Goal: Task Accomplishment & Management: Manage account settings

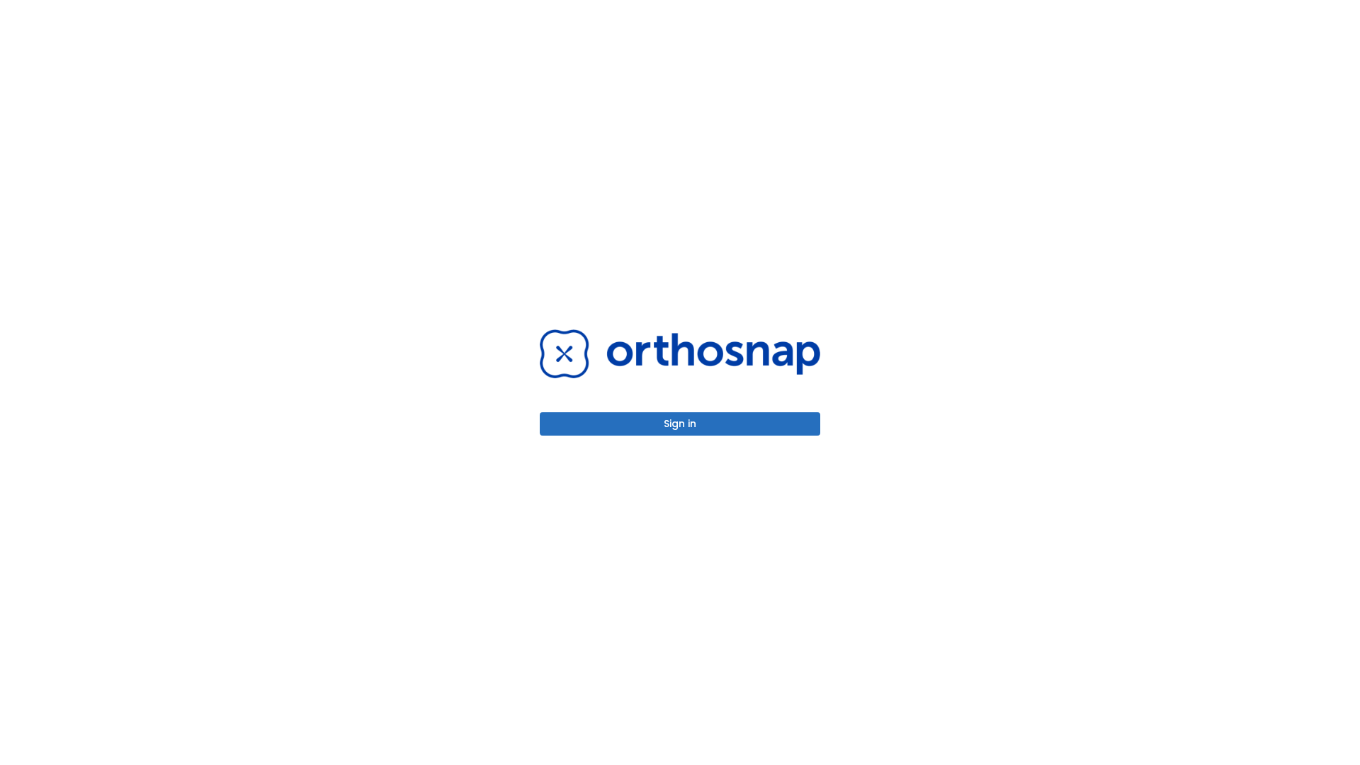
click at [680, 423] on button "Sign in" at bounding box center [680, 423] width 280 height 23
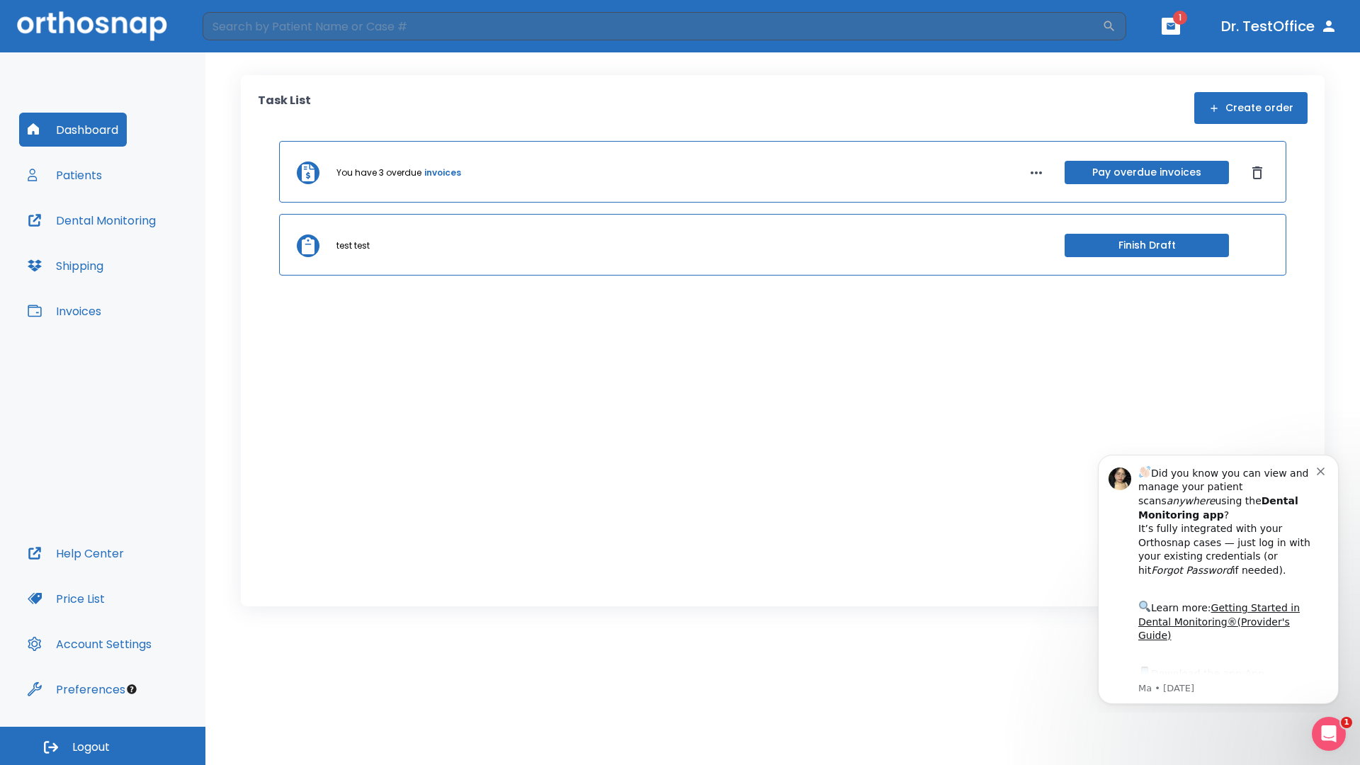
click at [103, 746] on span "Logout" at bounding box center [91, 747] width 38 height 16
